Goal: Transaction & Acquisition: Purchase product/service

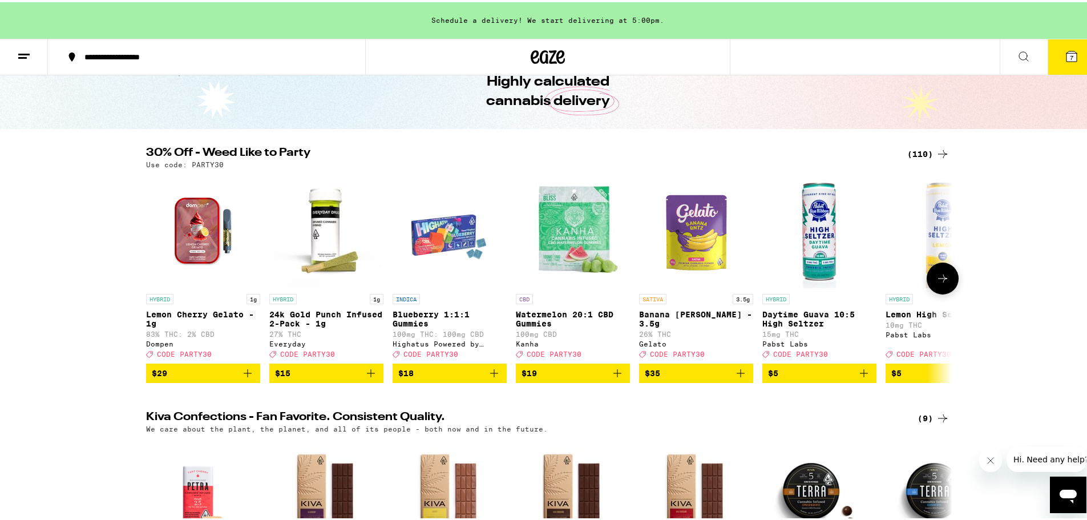
click at [941, 283] on icon at bounding box center [943, 276] width 14 height 14
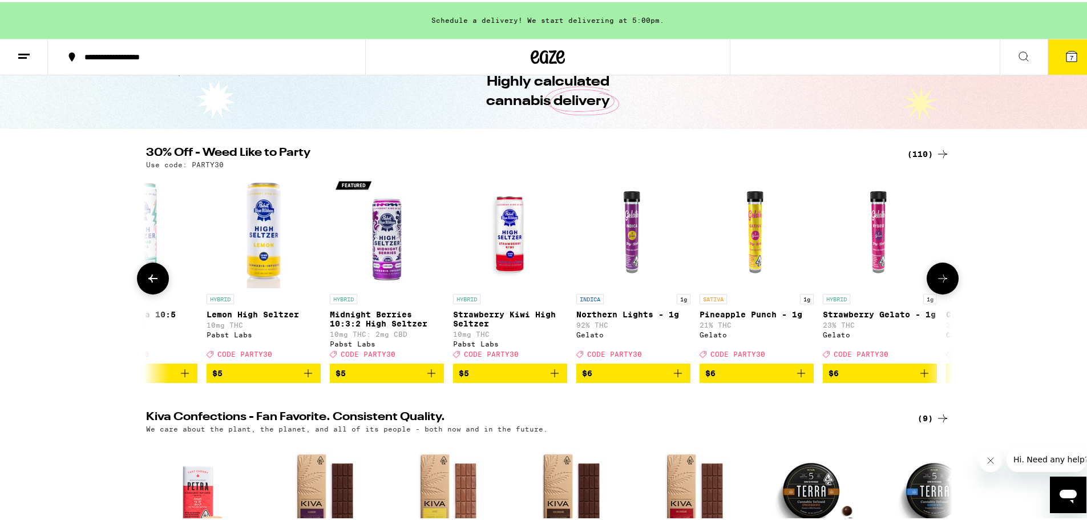
click at [941, 283] on icon at bounding box center [943, 276] width 14 height 14
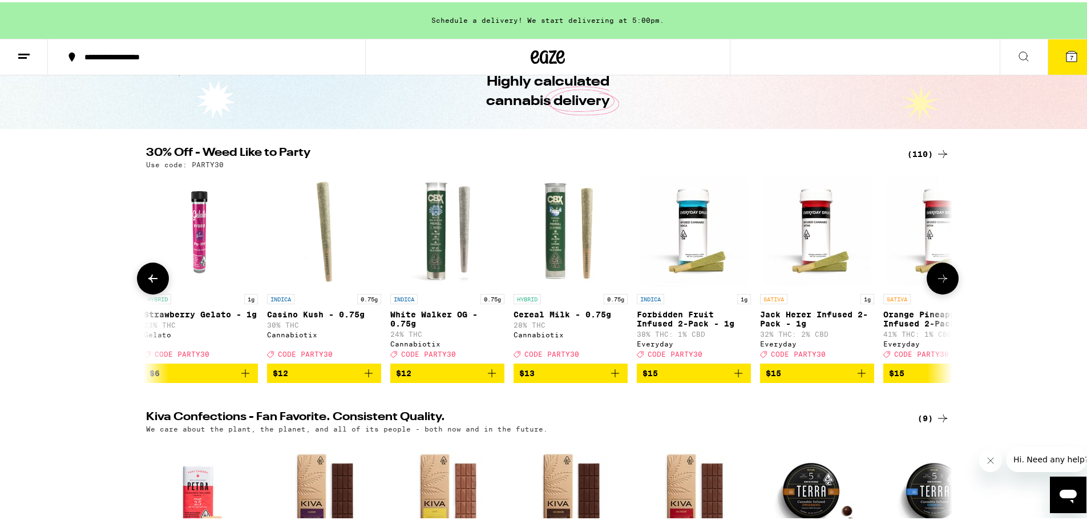
click at [941, 283] on icon at bounding box center [943, 276] width 14 height 14
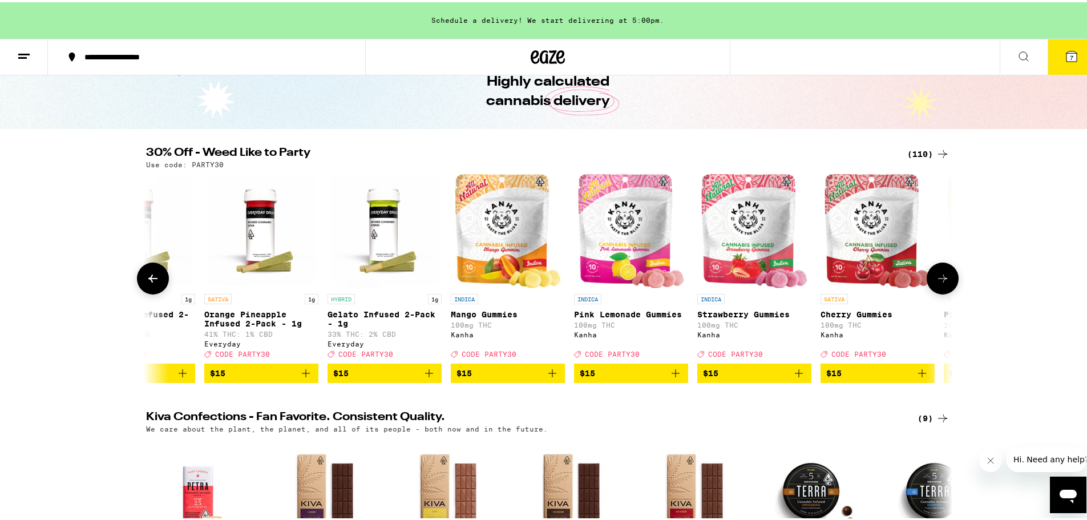
click at [941, 283] on icon at bounding box center [943, 276] width 14 height 14
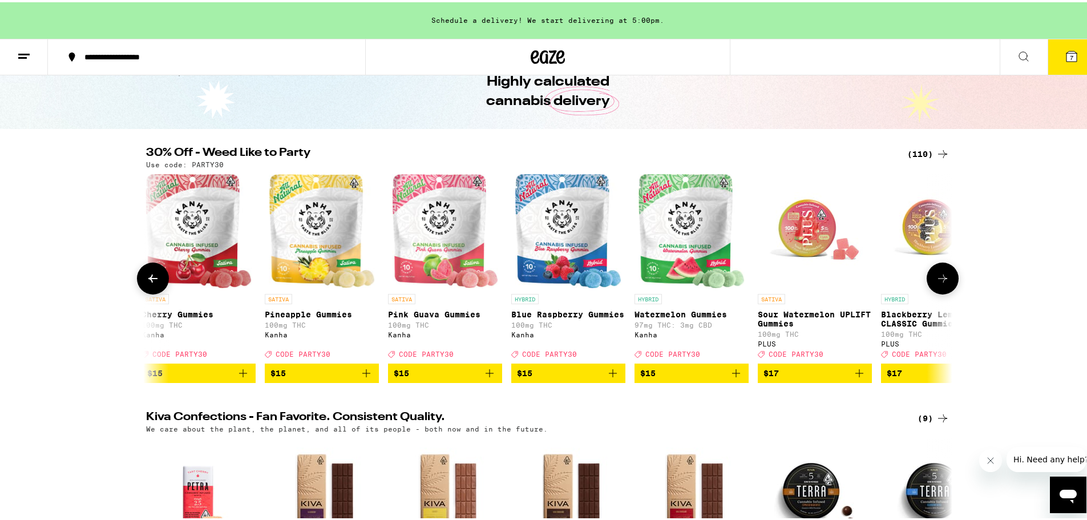
click at [941, 283] on icon at bounding box center [943, 276] width 14 height 14
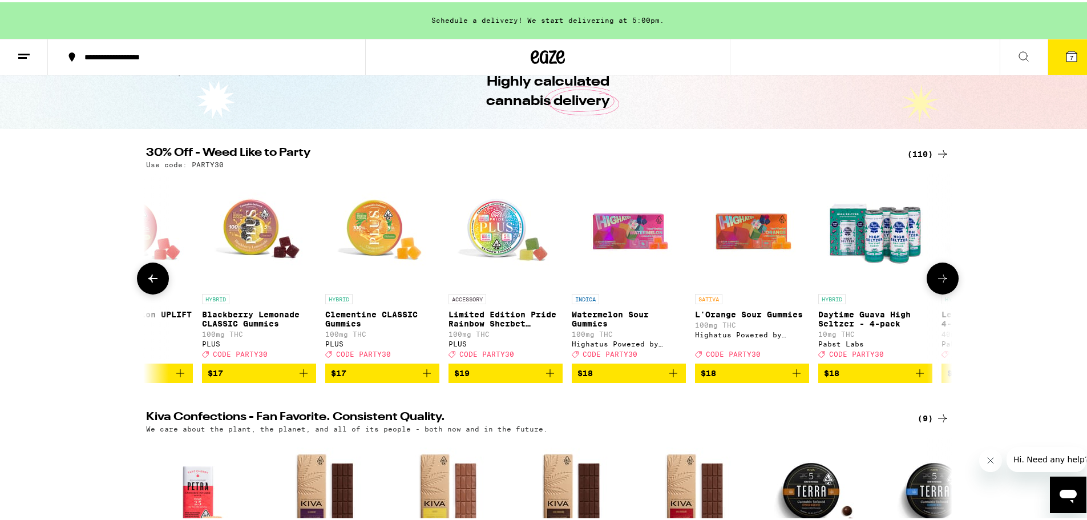
click at [941, 283] on icon at bounding box center [943, 276] width 14 height 14
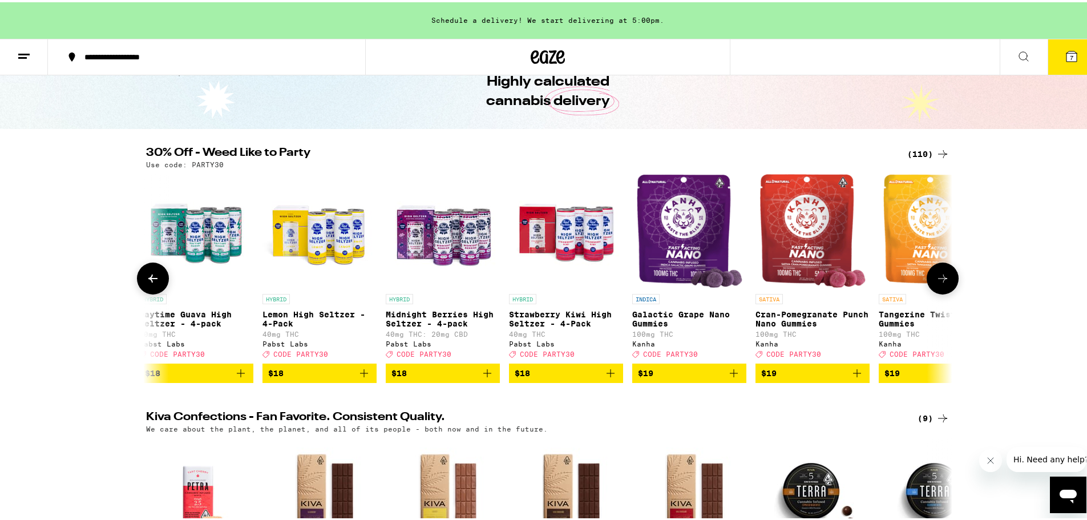
click at [941, 283] on icon at bounding box center [943, 276] width 14 height 14
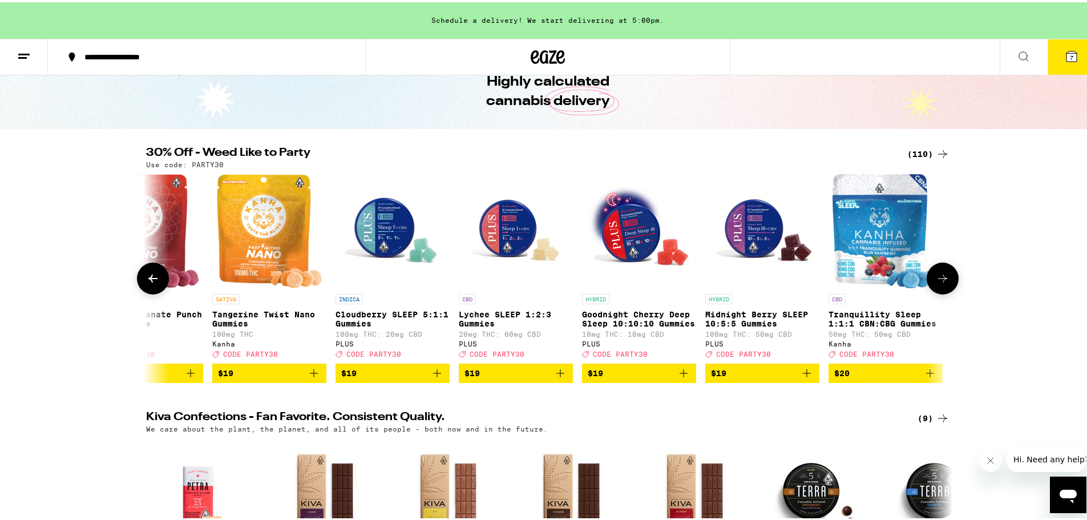
scroll to position [0, 4753]
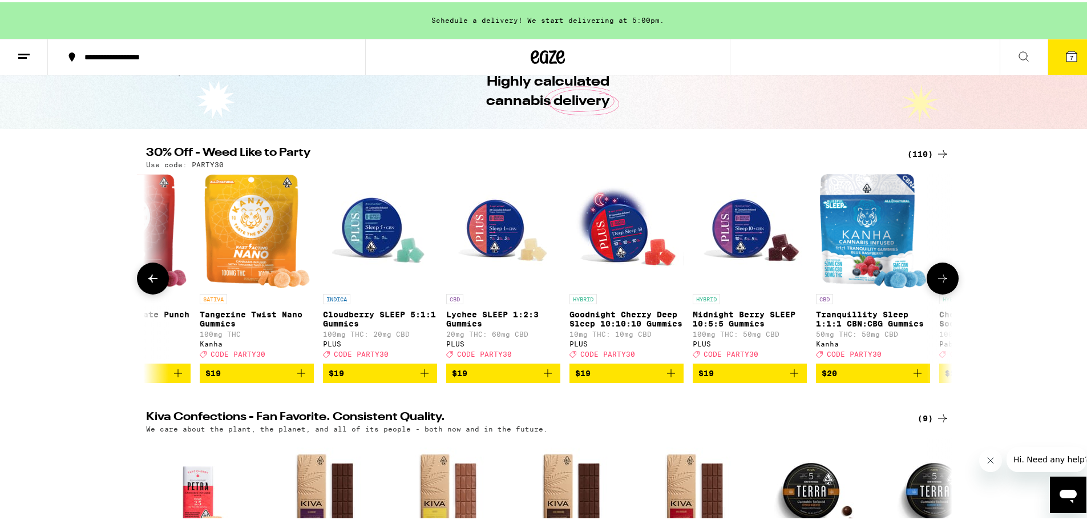
click at [941, 283] on icon at bounding box center [943, 276] width 14 height 14
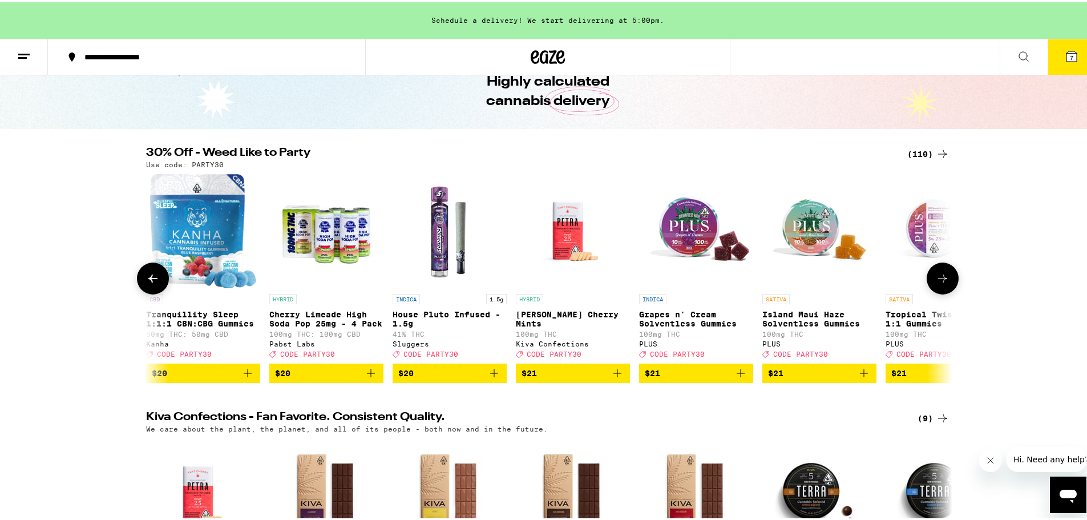
scroll to position [0, 5432]
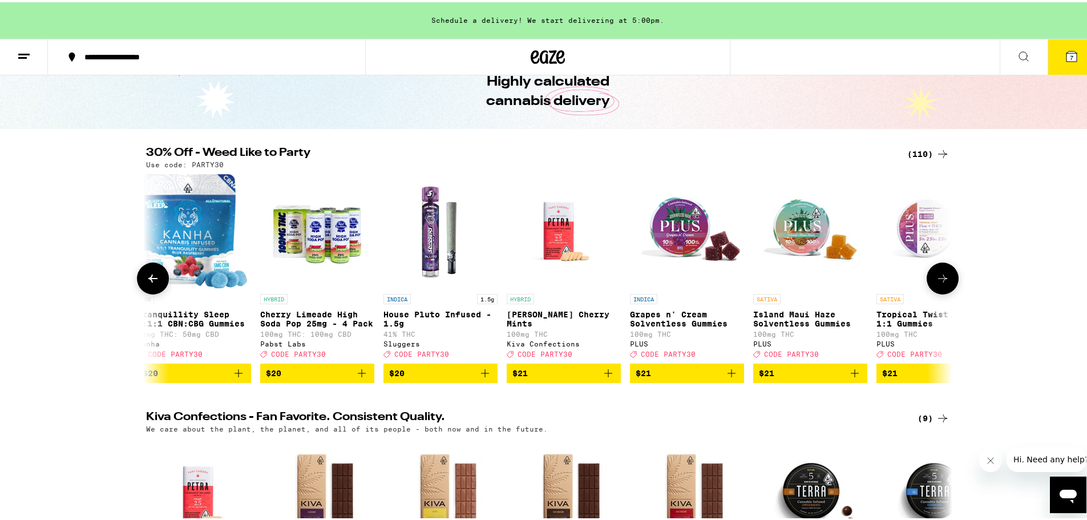
click at [941, 283] on icon at bounding box center [943, 276] width 14 height 14
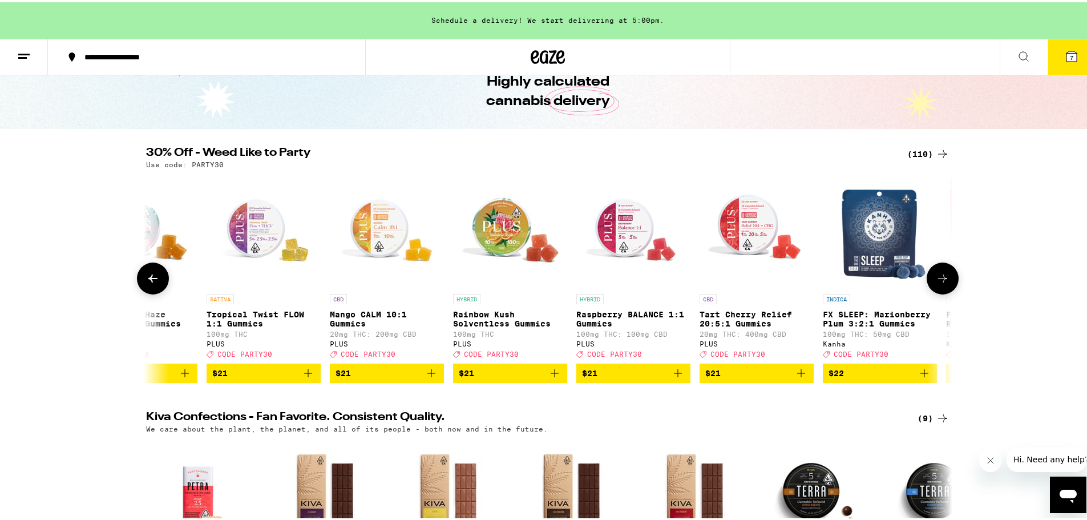
scroll to position [0, 6111]
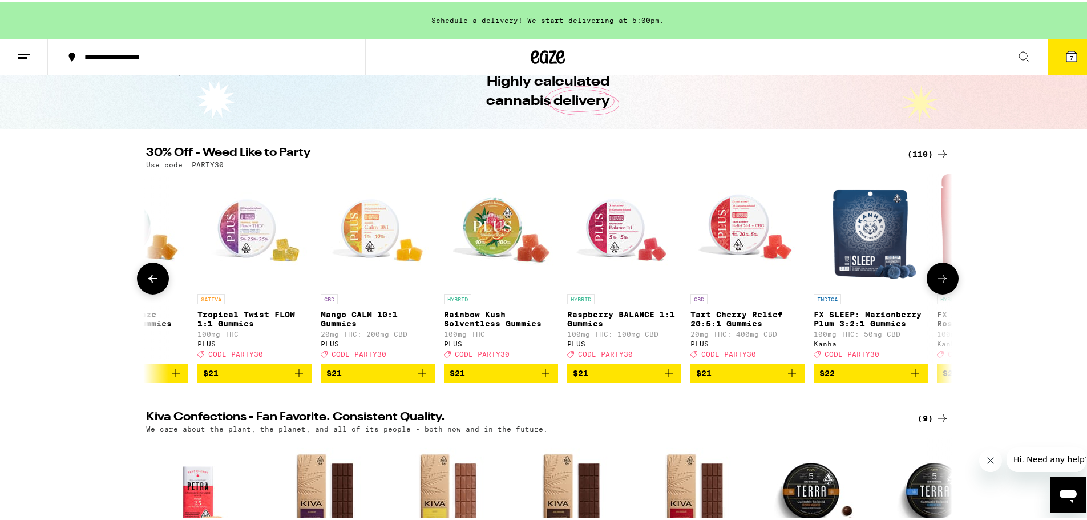
click at [941, 283] on icon at bounding box center [943, 276] width 14 height 14
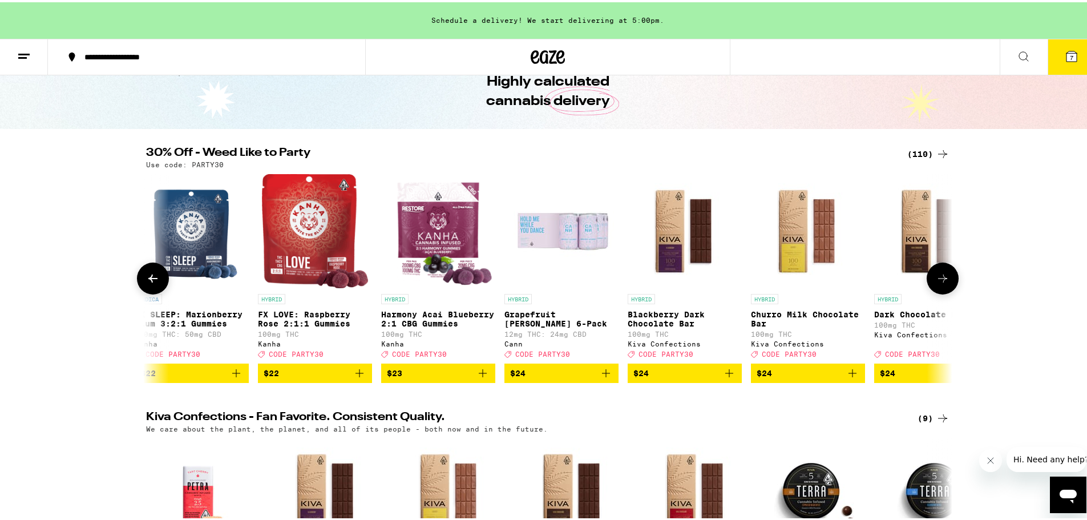
click at [941, 283] on icon at bounding box center [943, 276] width 14 height 14
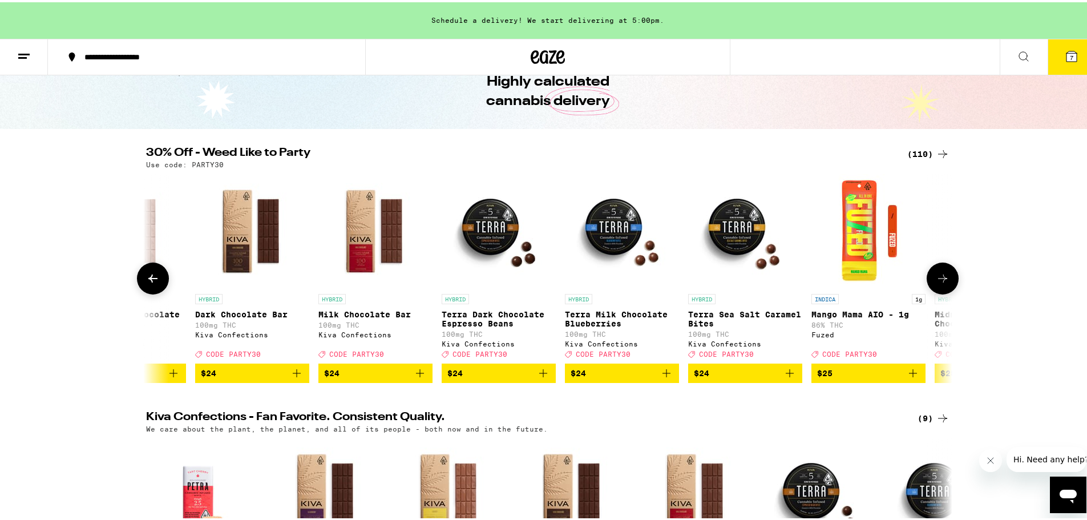
click at [941, 283] on icon at bounding box center [943, 276] width 14 height 14
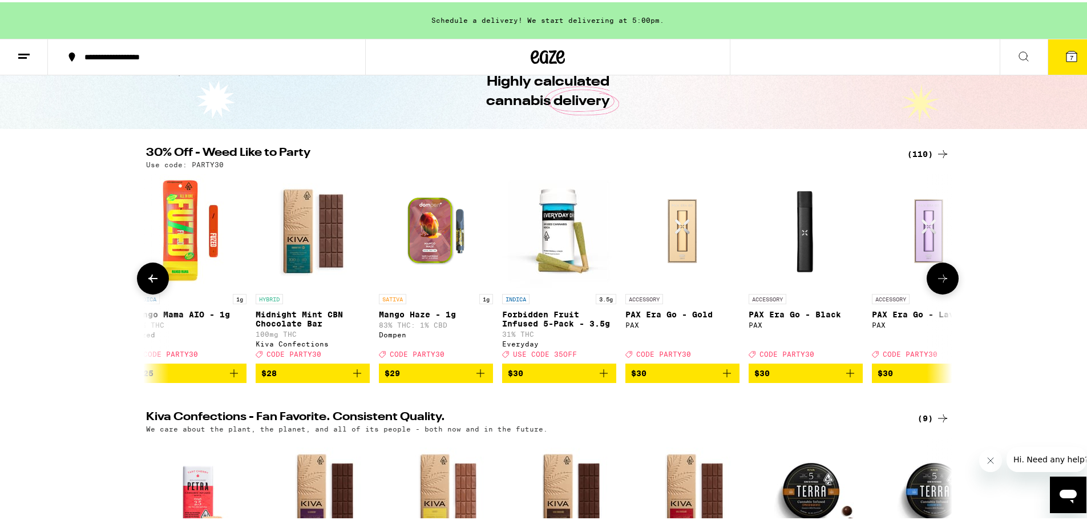
click at [941, 283] on icon at bounding box center [943, 276] width 14 height 14
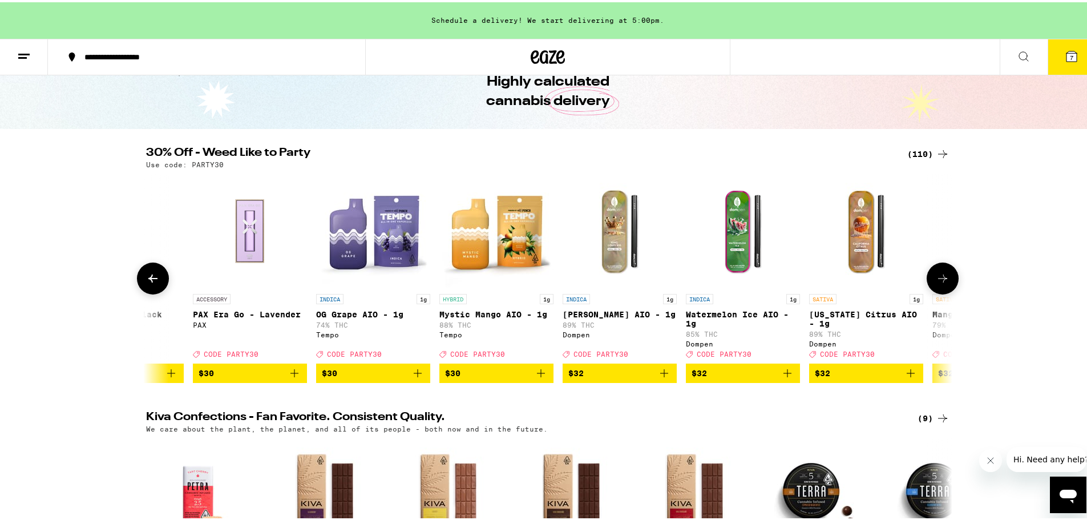
click at [941, 283] on icon at bounding box center [943, 276] width 14 height 14
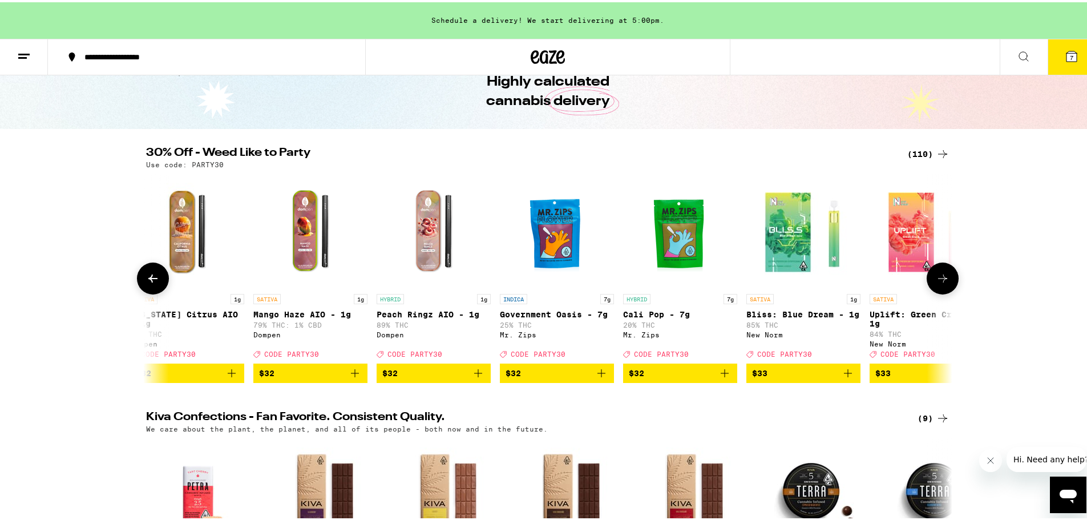
click at [941, 283] on icon at bounding box center [943, 276] width 14 height 14
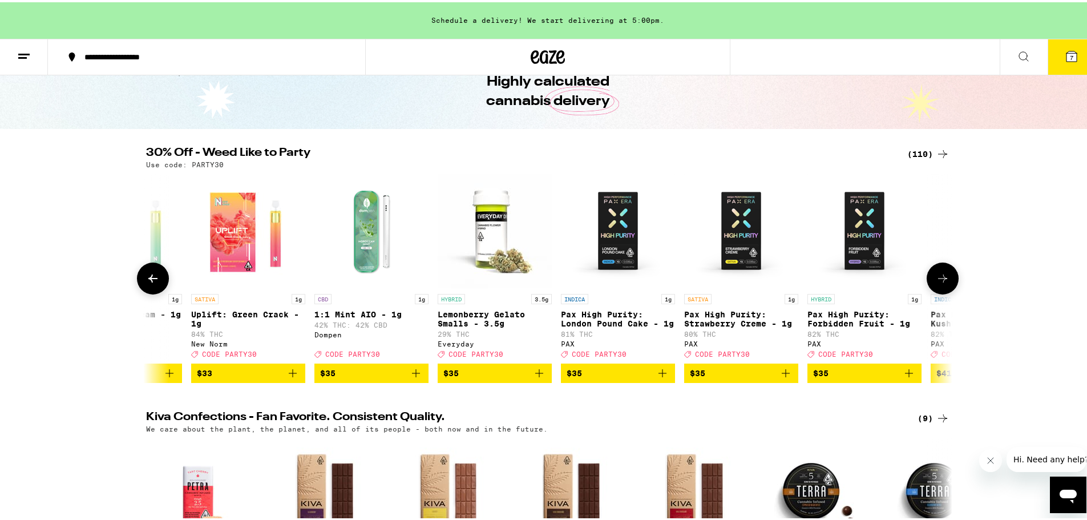
scroll to position [0, 10185]
click at [941, 283] on icon at bounding box center [943, 276] width 14 height 14
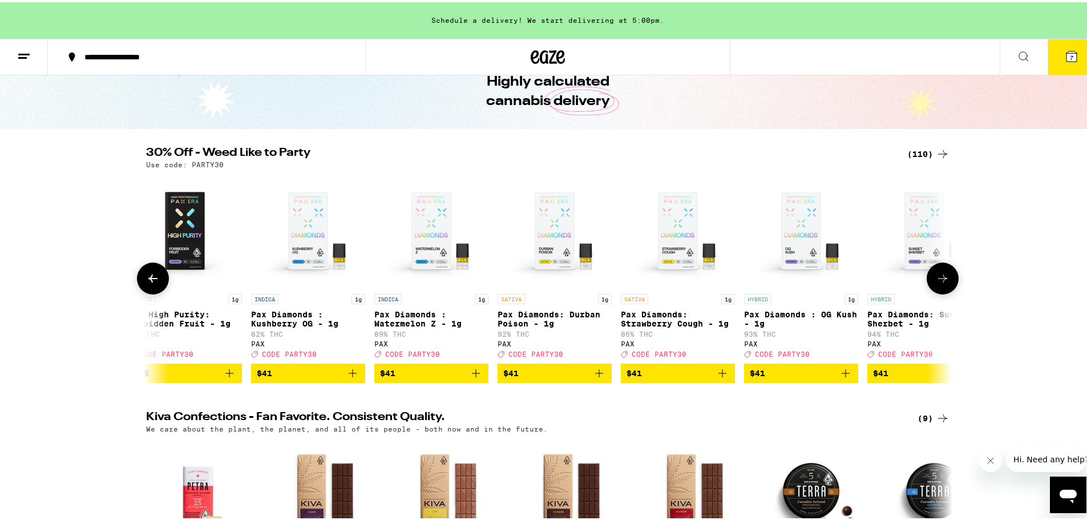
click at [941, 283] on icon at bounding box center [943, 276] width 14 height 14
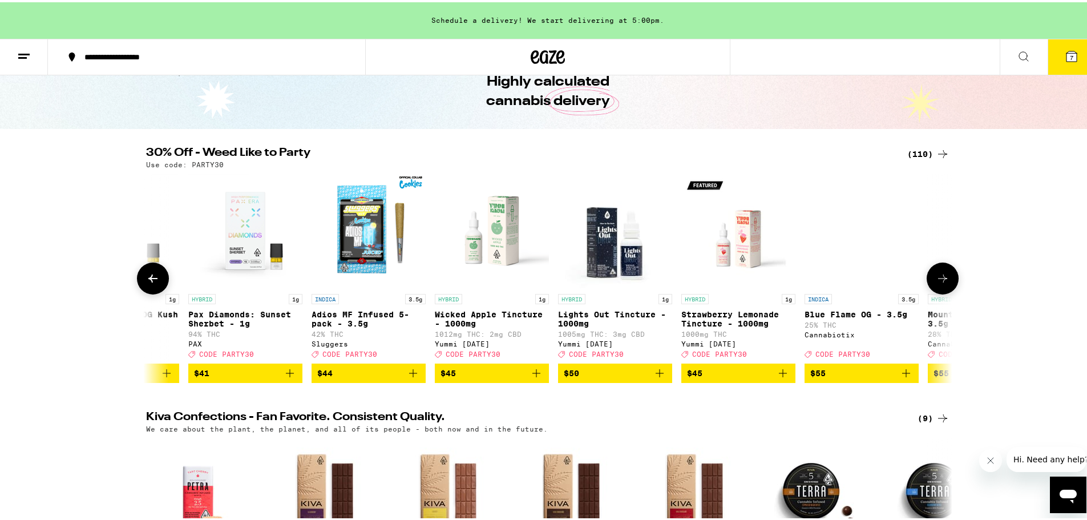
click at [941, 283] on icon at bounding box center [943, 276] width 14 height 14
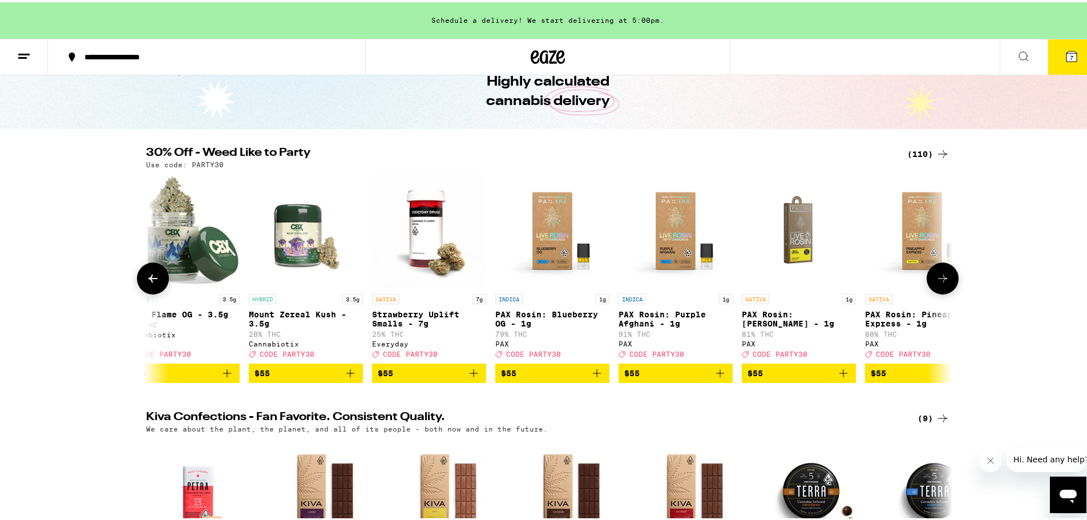
click at [941, 283] on icon at bounding box center [943, 276] width 14 height 14
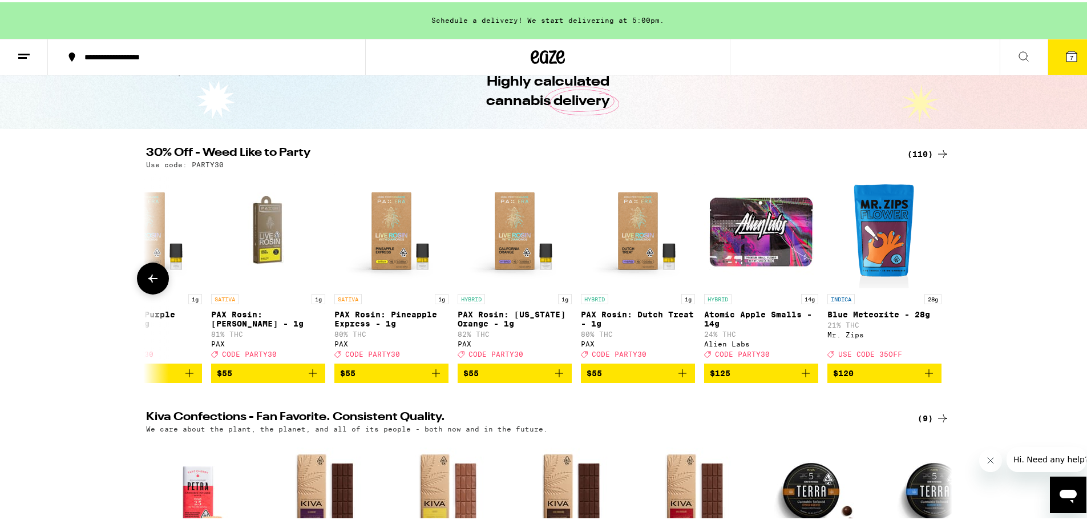
scroll to position [0, 12754]
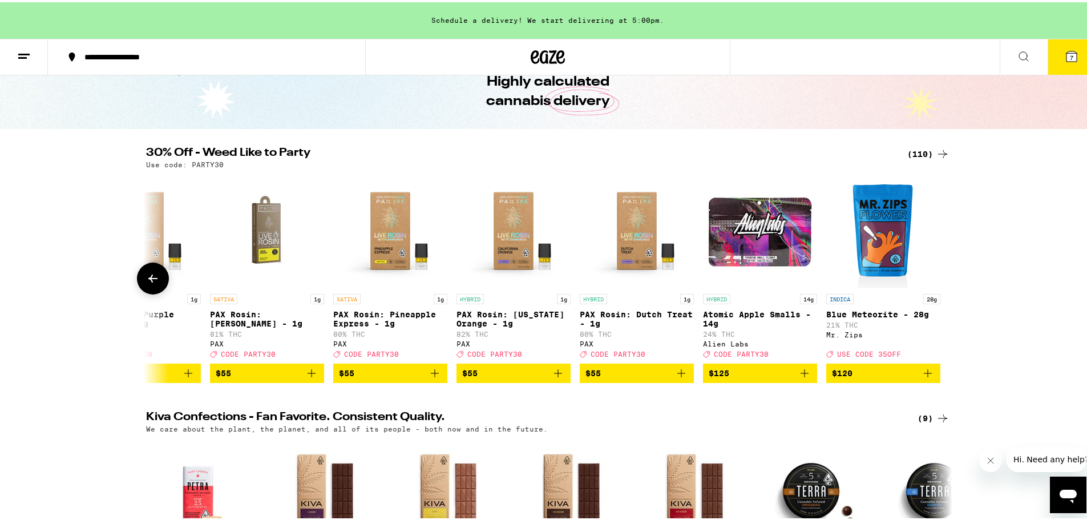
click at [941, 286] on div at bounding box center [943, 276] width 32 height 32
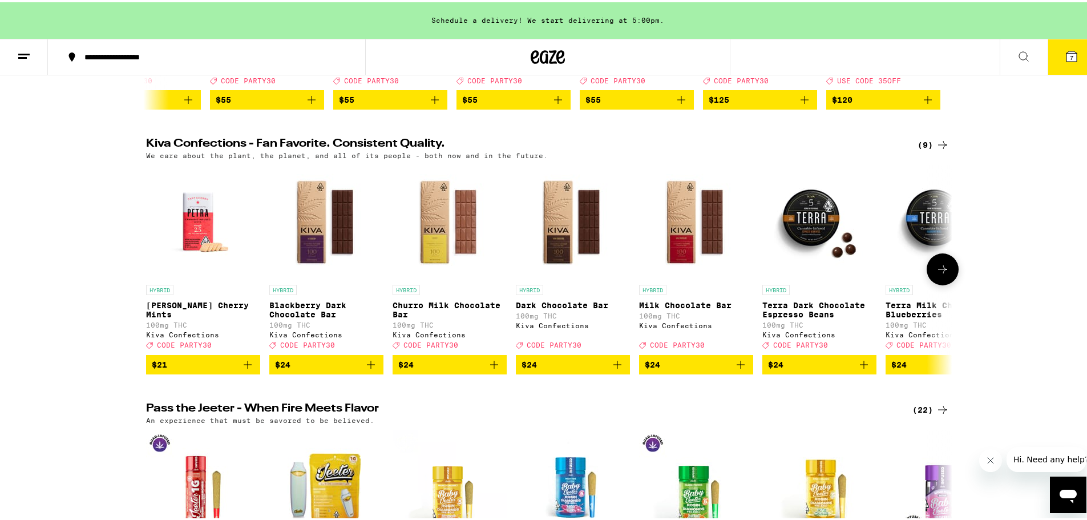
scroll to position [342, 0]
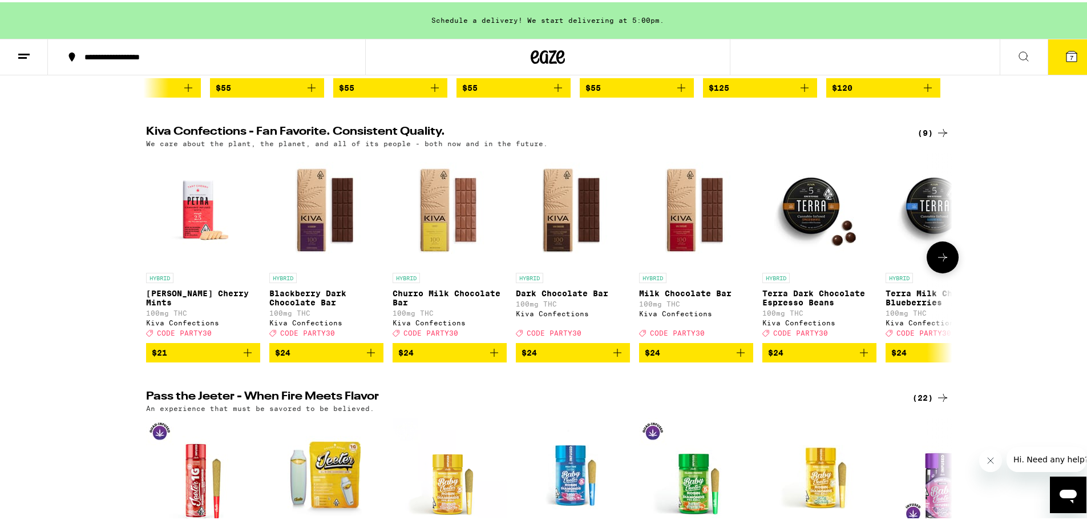
click at [936, 262] on icon at bounding box center [943, 255] width 14 height 14
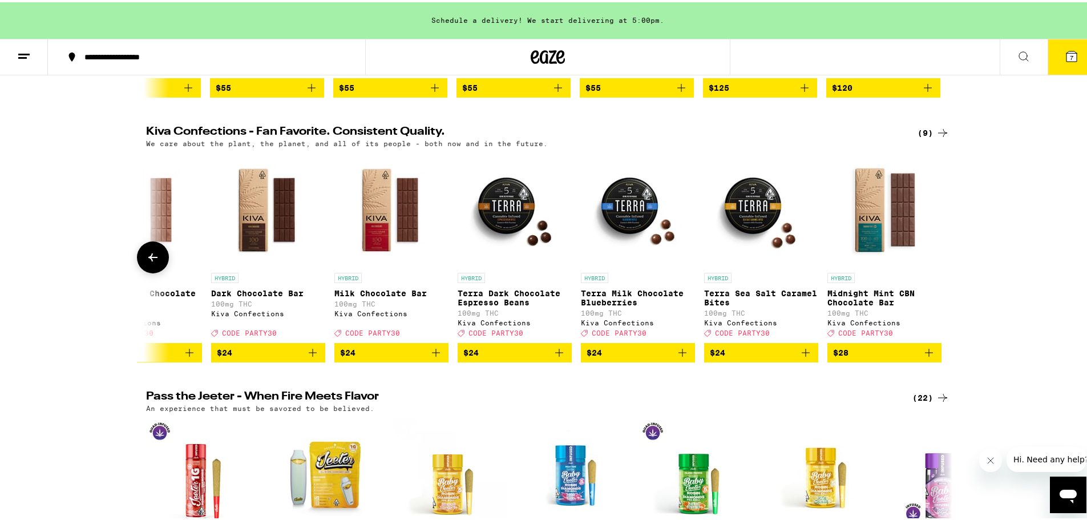
scroll to position [0, 306]
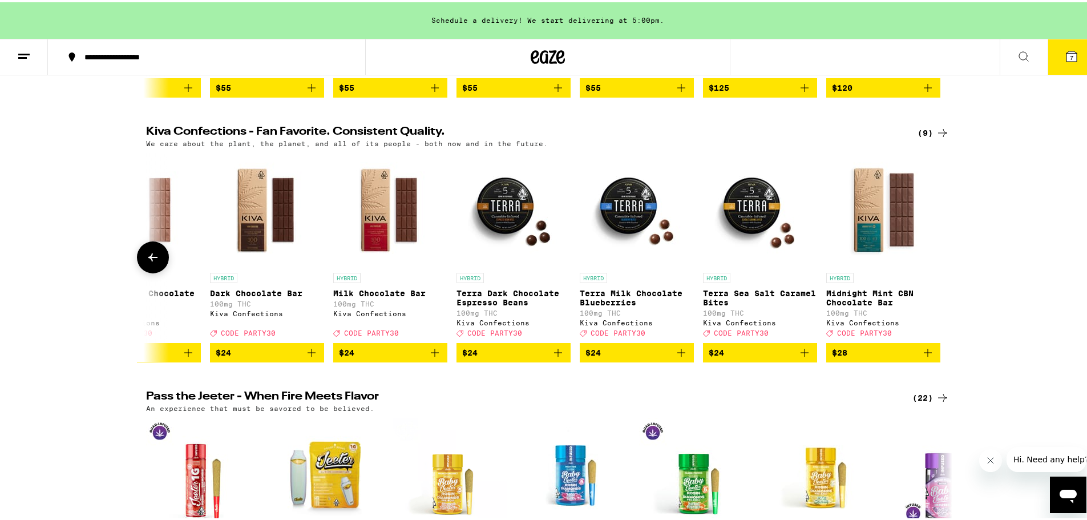
click at [936, 271] on div at bounding box center [943, 255] width 32 height 32
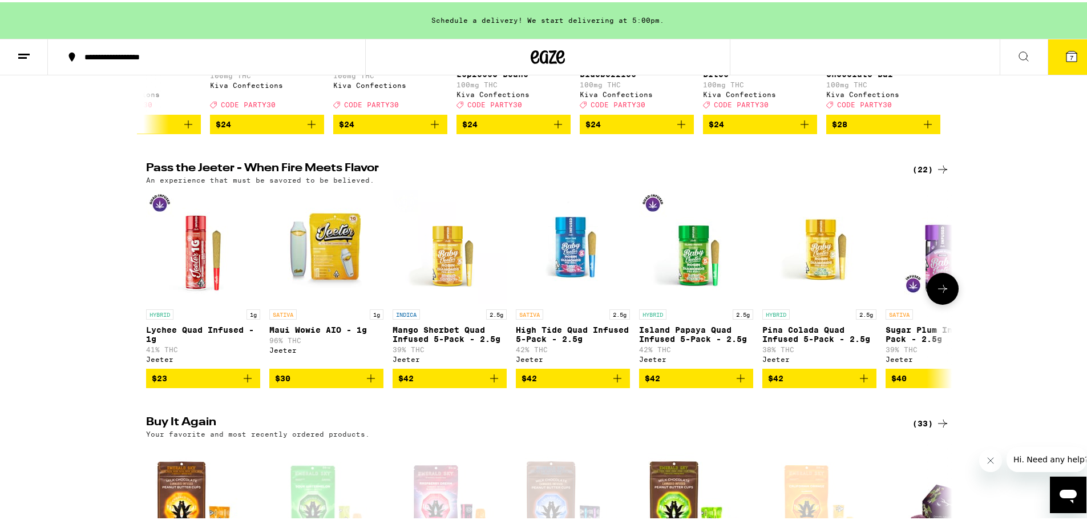
scroll to position [799, 0]
